Goal: Task Accomplishment & Management: Manage account settings

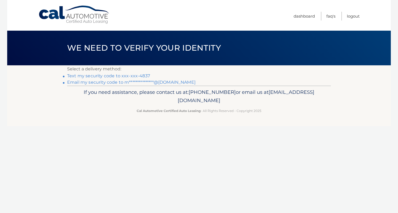
click at [93, 77] on link "Text my security code to xxx-xxx-4837" at bounding box center [108, 75] width 83 height 5
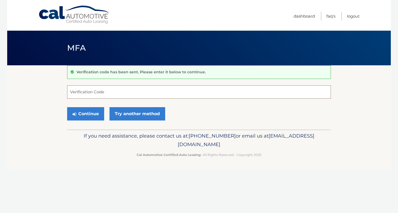
click at [93, 93] on input "Verification Code" at bounding box center [199, 91] width 264 height 13
type input "144200"
click at [67, 107] on button "Continue" at bounding box center [85, 113] width 37 height 13
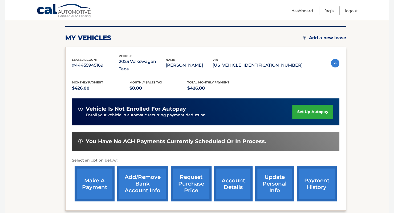
scroll to position [64, 0]
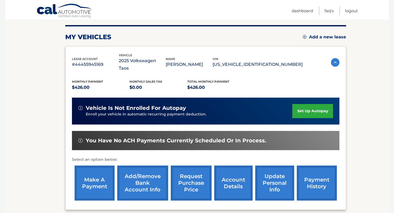
click at [323, 104] on link "set up autopay" at bounding box center [312, 111] width 41 height 14
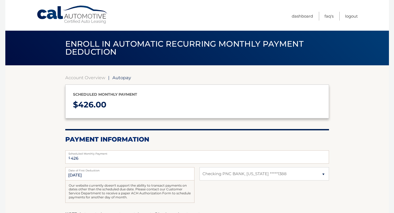
select select "ODQ3MWU2ODItODYxZi00NTE0LWE2ZjQtNjVkYTRjZDgyOTFi"
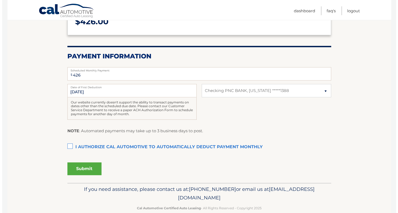
scroll to position [85, 0]
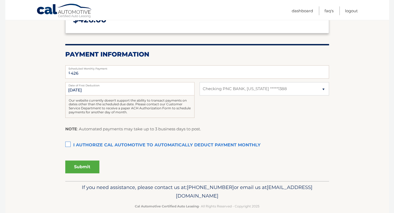
click at [69, 146] on label "I authorize cal automotive to automatically deduct payment monthly This checkbo…" at bounding box center [197, 145] width 264 height 11
click at [0, 0] on input "I authorize cal automotive to automatically deduct payment monthly This checkbo…" at bounding box center [0, 0] width 0 height 0
click at [80, 169] on button "Submit" at bounding box center [82, 166] width 34 height 13
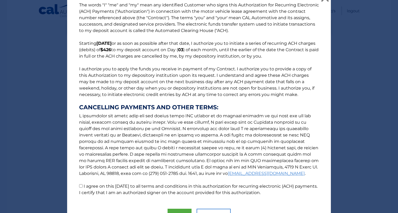
scroll to position [10, 0]
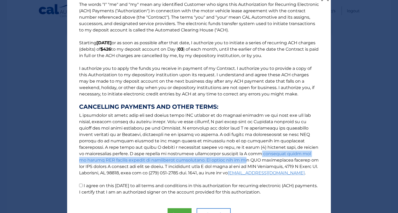
drag, startPoint x: 163, startPoint y: 152, endPoint x: 138, endPoint y: 161, distance: 27.2
click at [138, 161] on p "The words "I" "me" and "my" mean any identified Customer who signs this Authori…" at bounding box center [199, 98] width 251 height 194
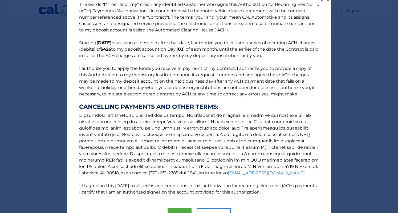
click at [174, 135] on p "The words "I" "me" and "my" mean any identified Customer who signs this Authori…" at bounding box center [199, 98] width 251 height 194
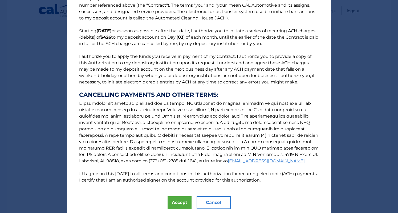
scroll to position [22, 0]
